Goal: Check status: Check status

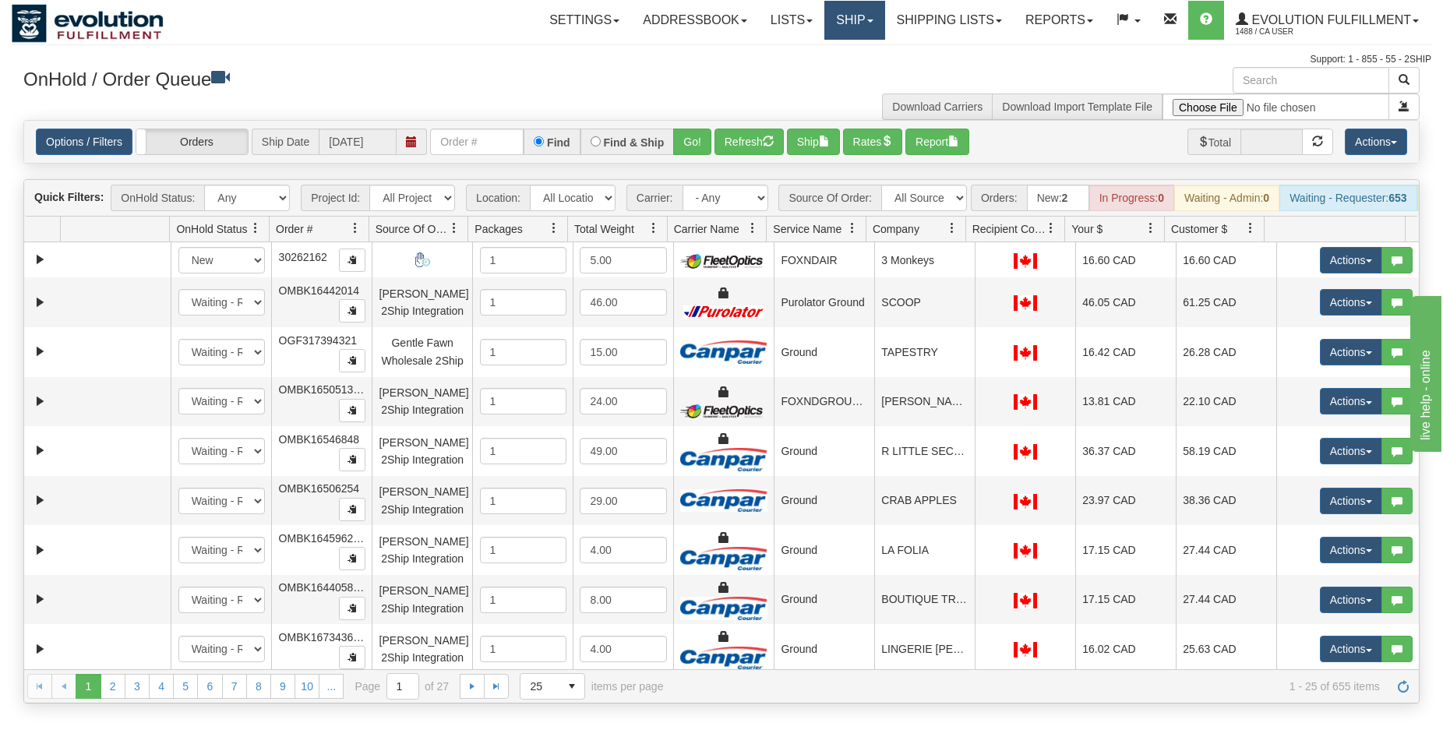
click at [853, 20] on link "Ship" at bounding box center [854, 20] width 60 height 39
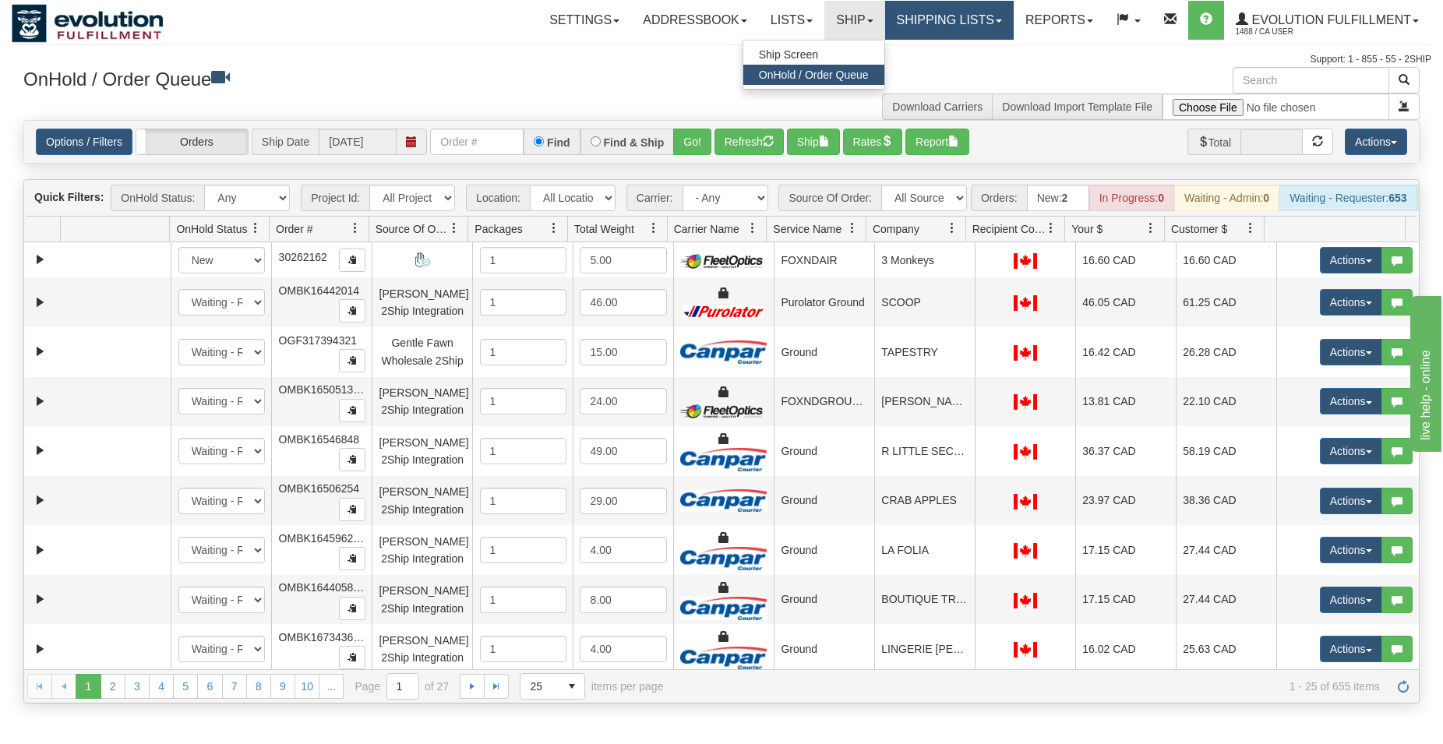
click at [921, 22] on link "Shipping lists" at bounding box center [949, 20] width 129 height 39
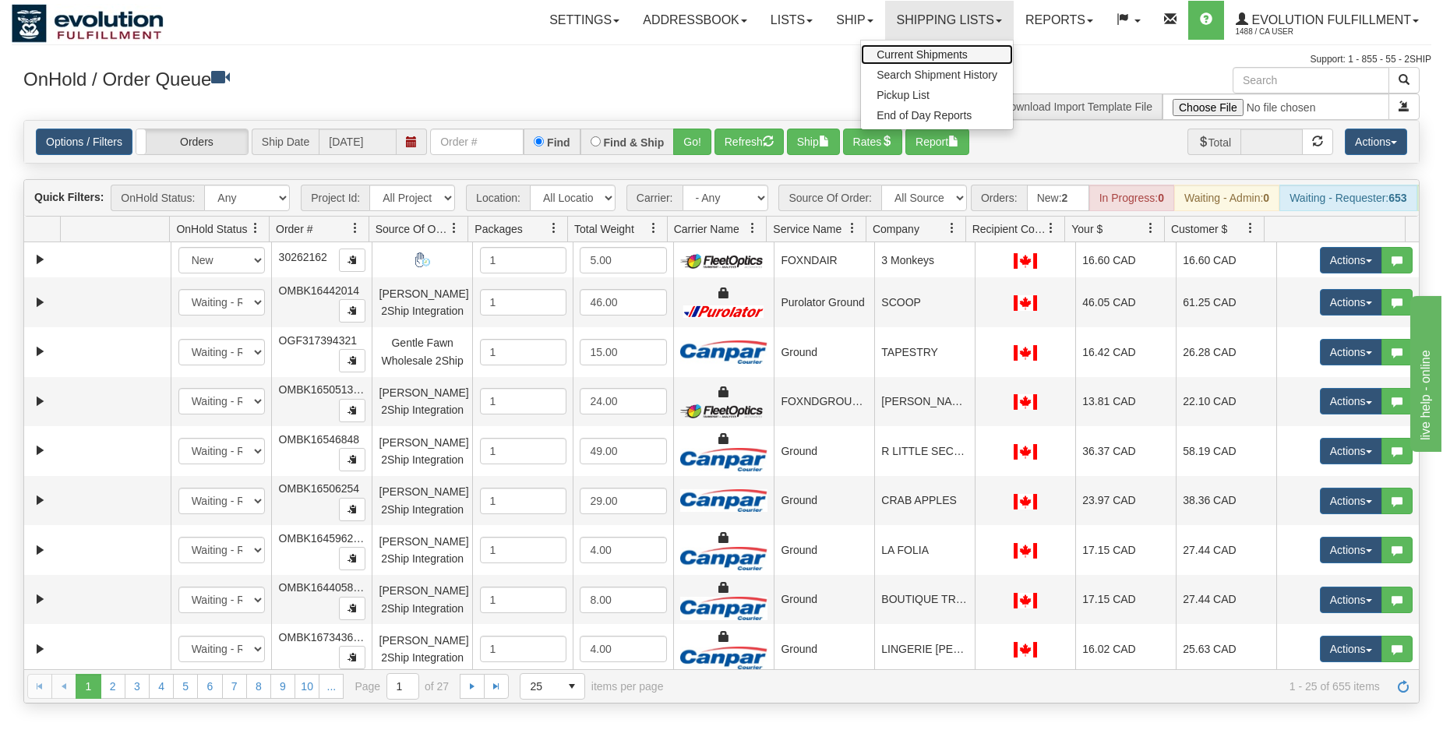
click at [914, 48] on link "Current Shipments" at bounding box center [937, 54] width 152 height 20
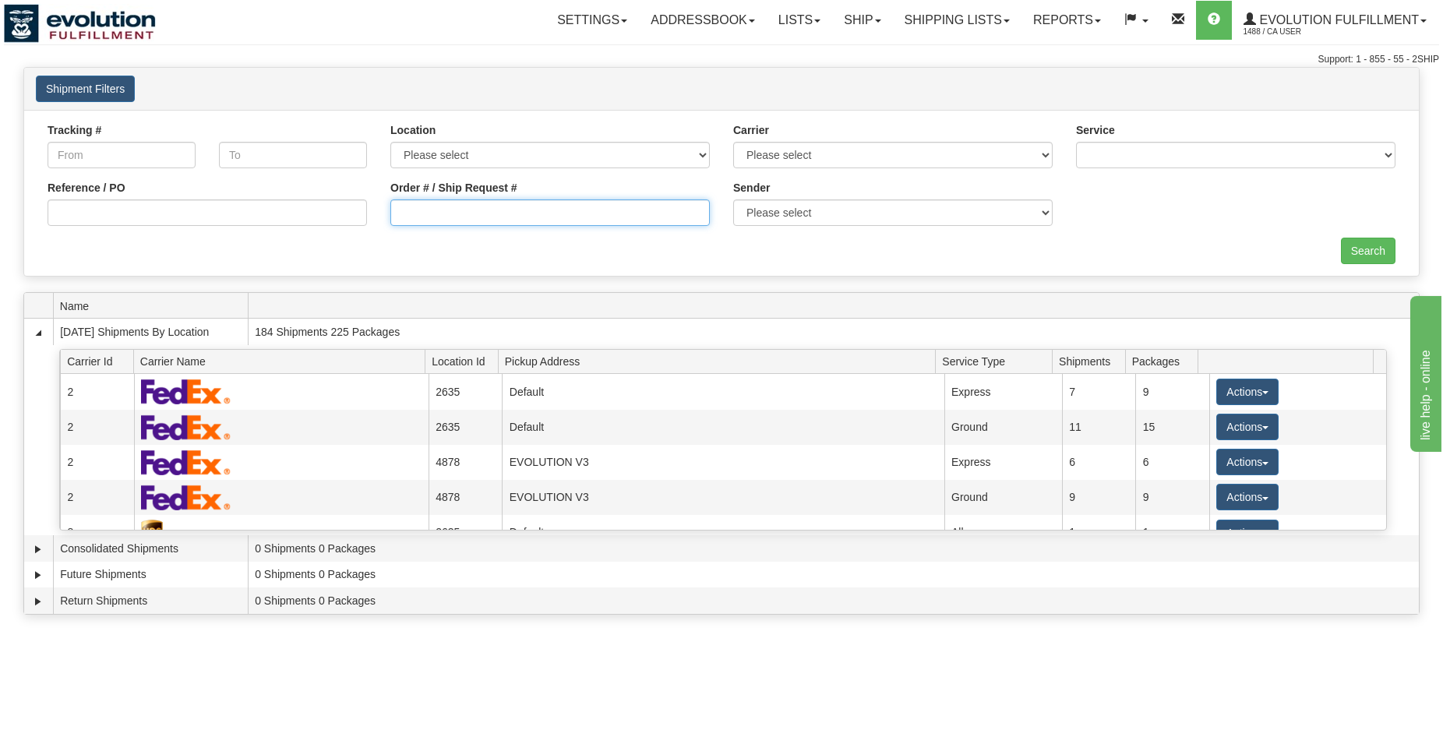
click at [414, 208] on input "Order # / Ship Request #" at bounding box center [549, 212] width 319 height 26
type input "1079-1"
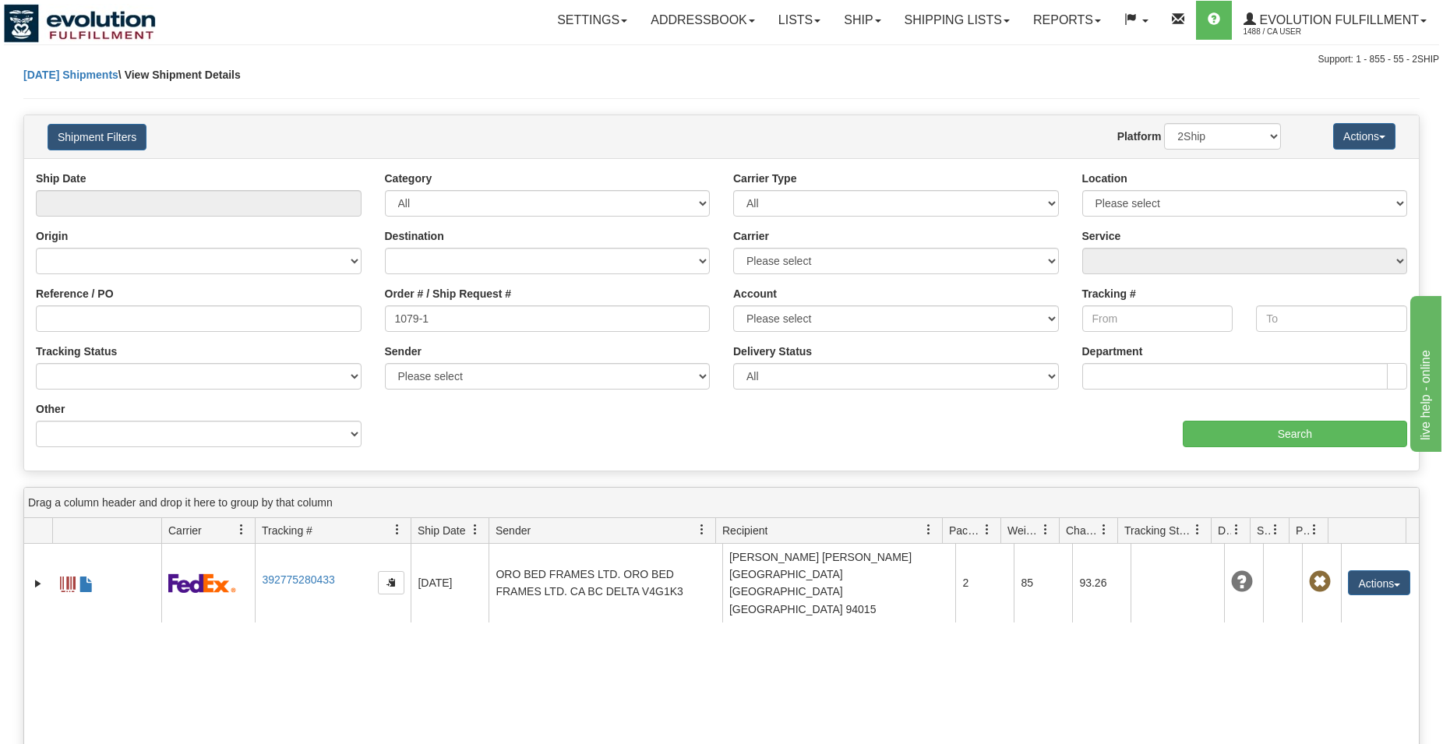
click at [84, 577] on span at bounding box center [87, 585] width 16 height 16
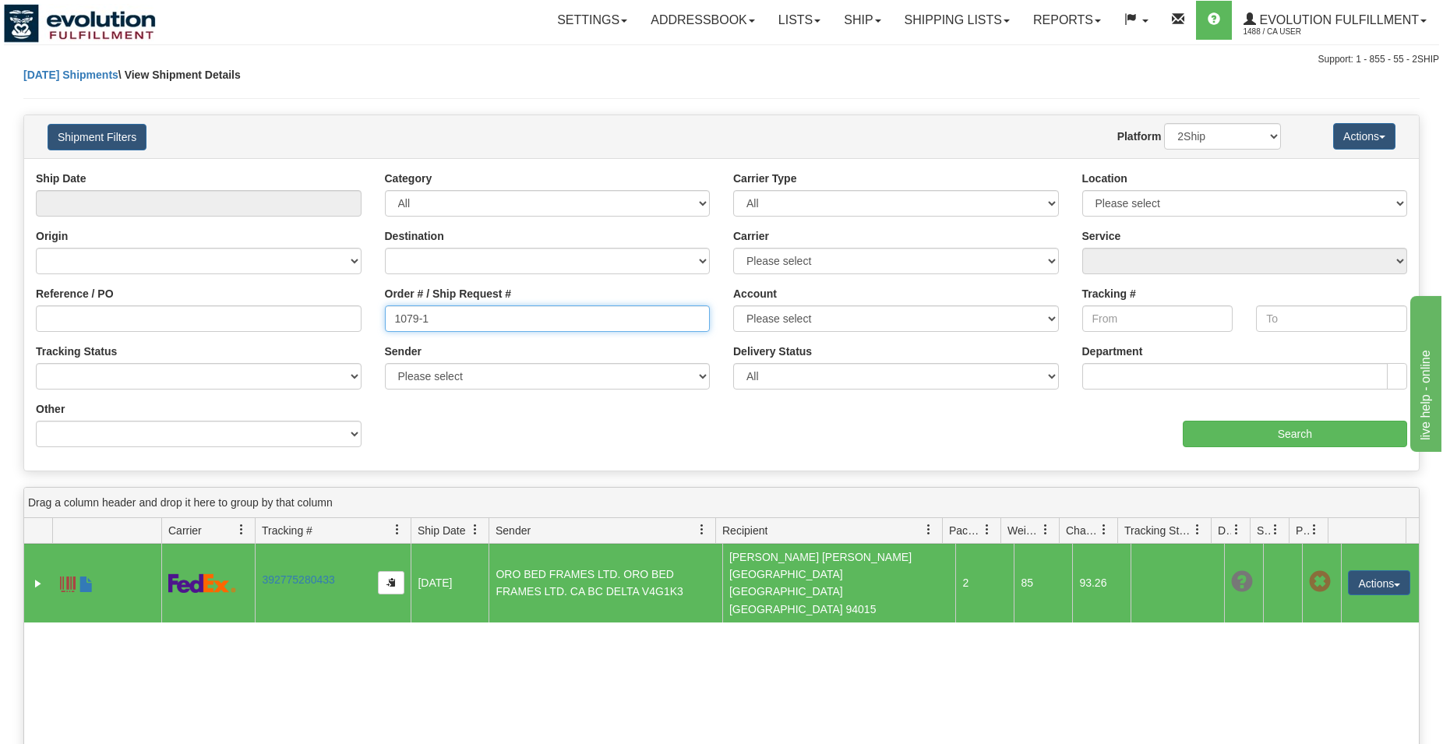
drag, startPoint x: 413, startPoint y: 316, endPoint x: 445, endPoint y: 313, distance: 32.1
click at [445, 313] on input "1079-1" at bounding box center [548, 318] width 326 height 26
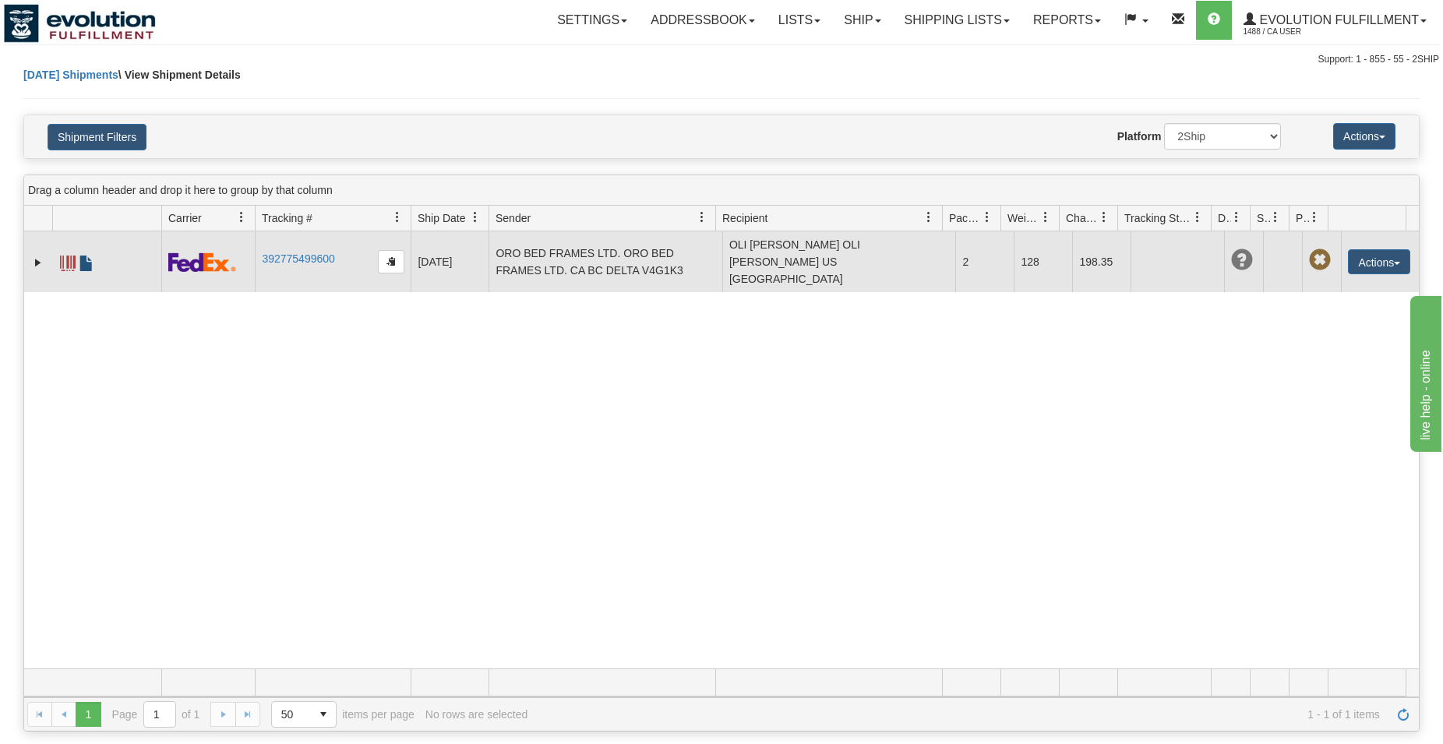
click at [84, 256] on span at bounding box center [87, 264] width 16 height 16
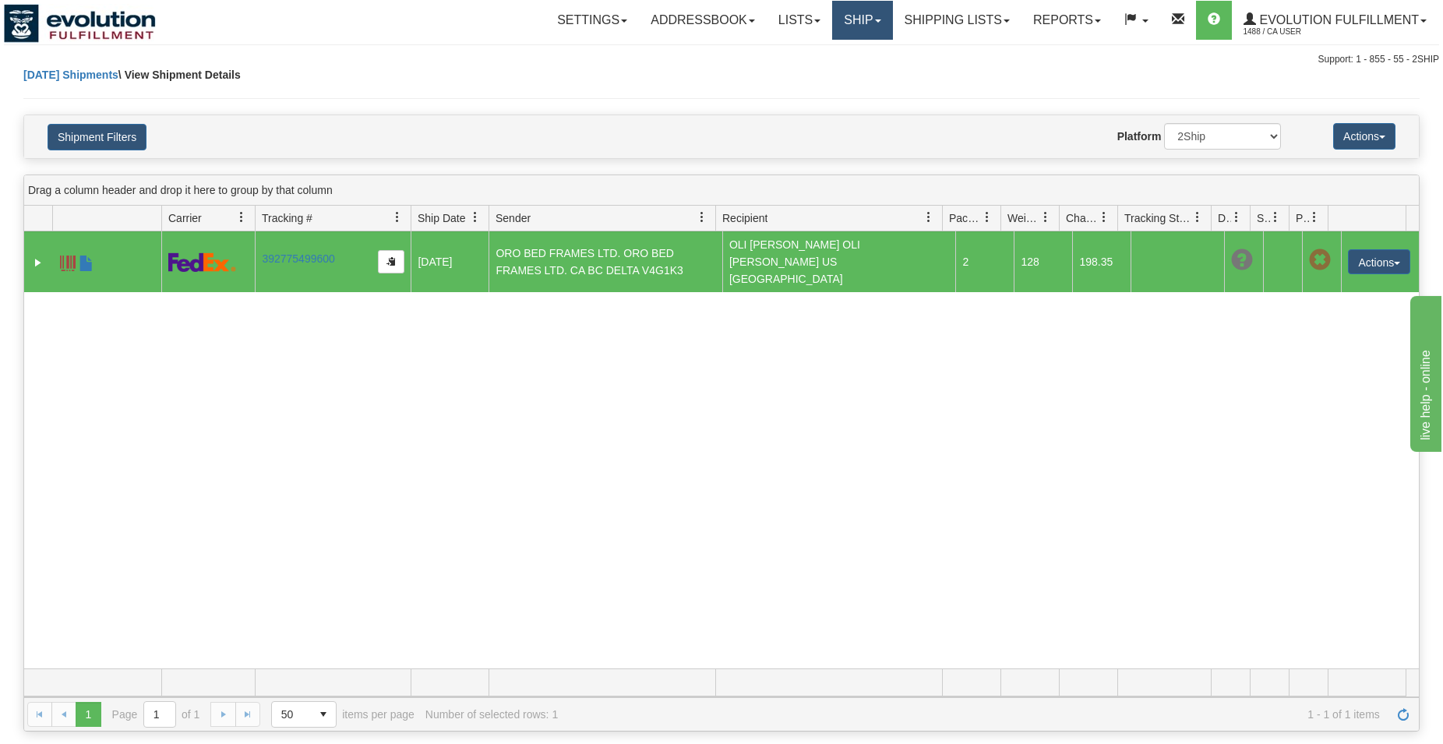
click at [834, 9] on link "Ship" at bounding box center [862, 20] width 60 height 39
click at [84, 256] on span at bounding box center [87, 264] width 16 height 16
click at [88, 138] on button "Shipment Filters" at bounding box center [97, 137] width 99 height 26
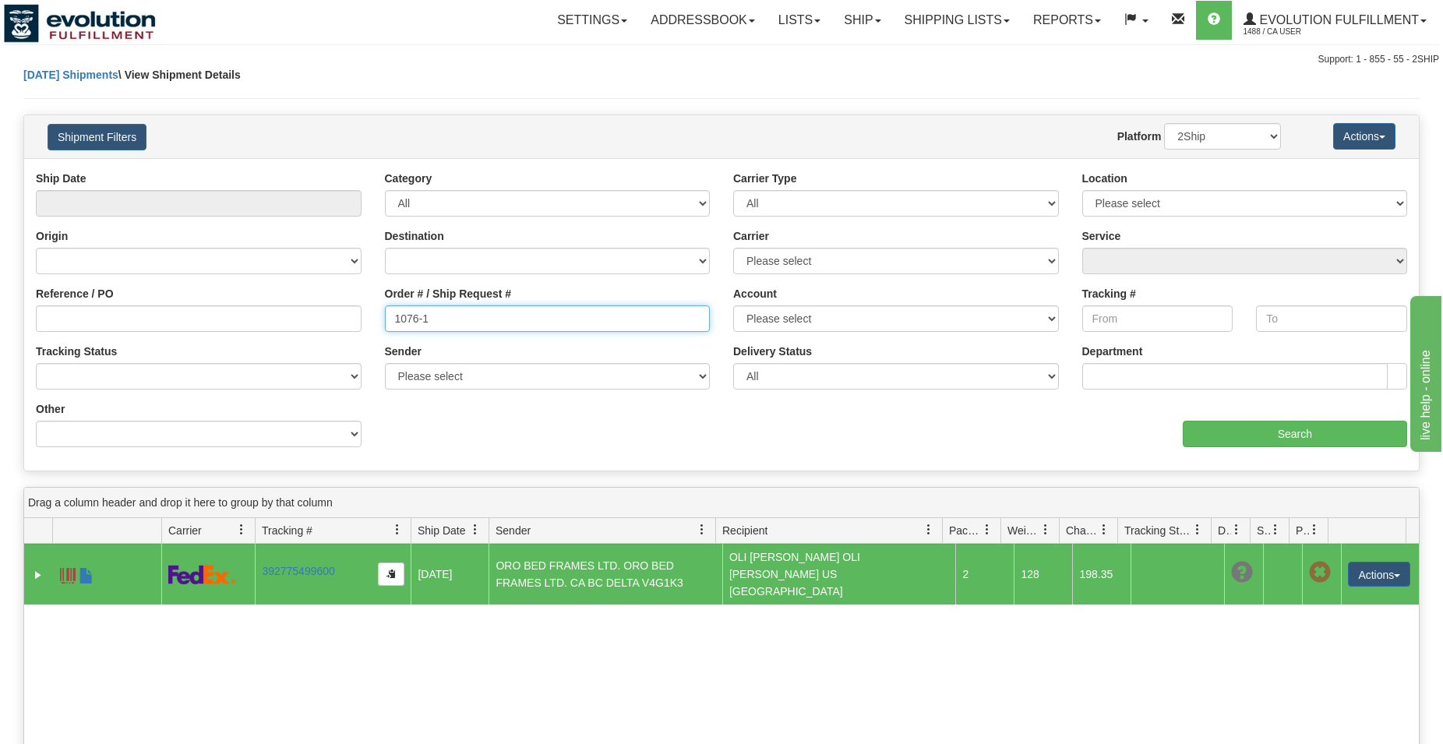
drag, startPoint x: 441, startPoint y: 322, endPoint x: 408, endPoint y: 319, distance: 32.9
click at [408, 319] on input "1076-1" at bounding box center [548, 318] width 326 height 26
type input "1077-1"
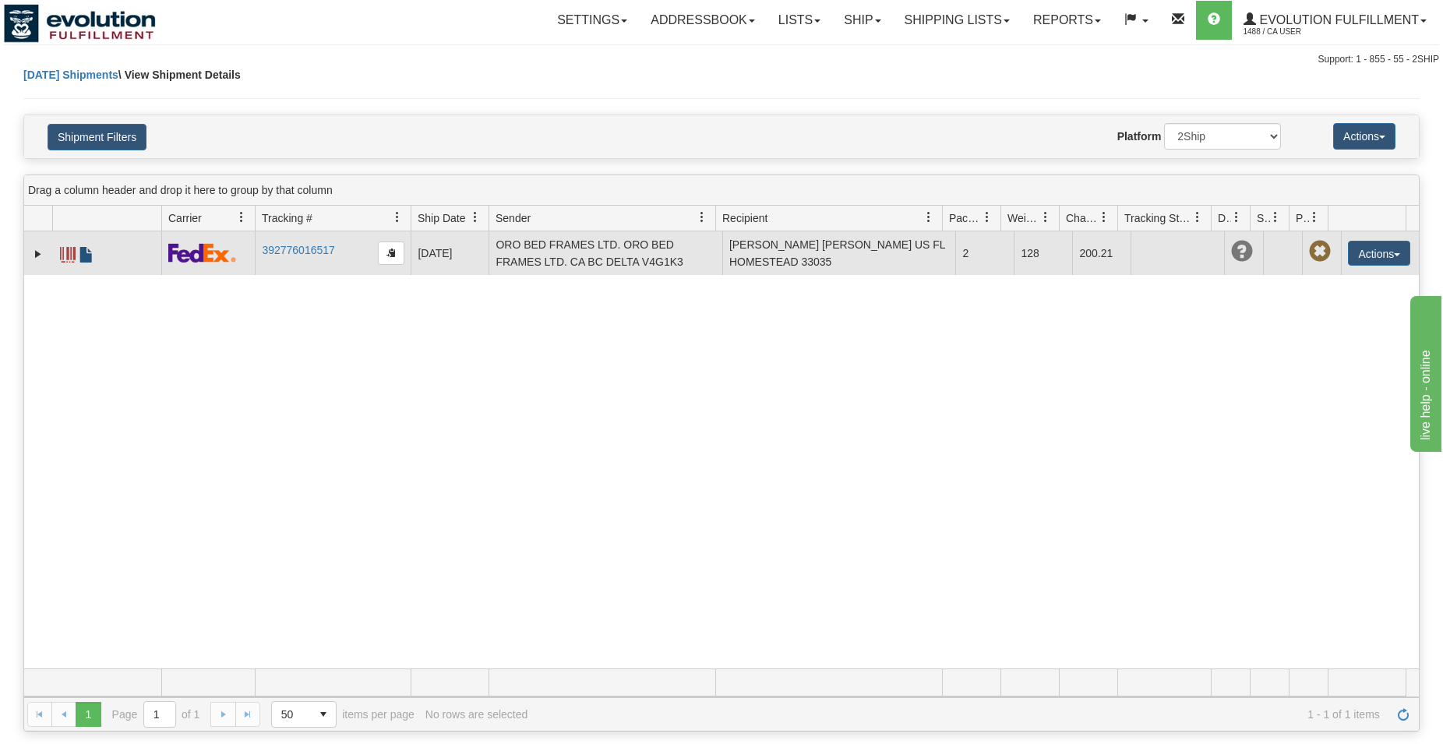
click at [90, 255] on span at bounding box center [87, 255] width 16 height 16
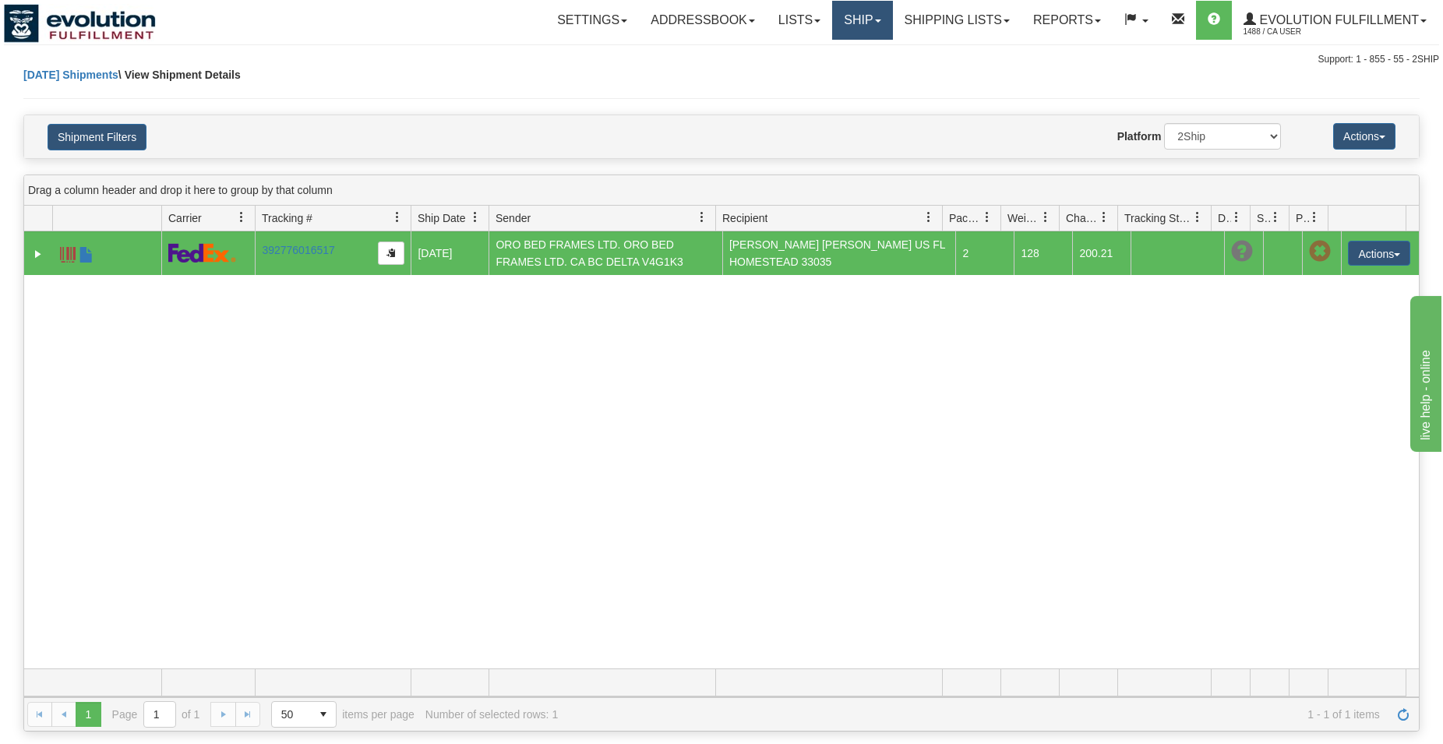
click at [870, 4] on link "Ship" at bounding box center [862, 20] width 60 height 39
click at [844, 77] on span "OnHold / Order Queue" at bounding box center [822, 75] width 110 height 12
